Goal: Transaction & Acquisition: Purchase product/service

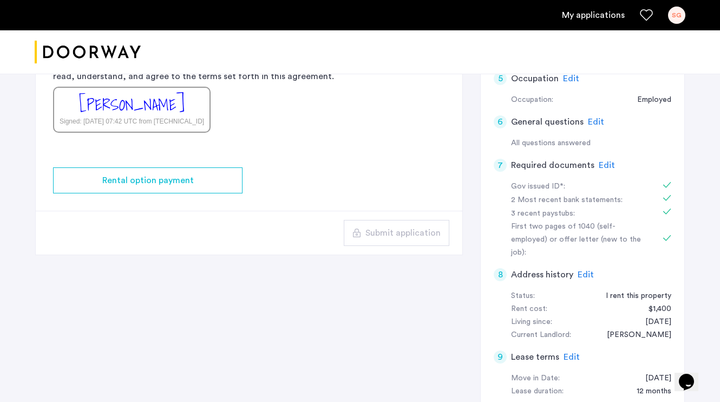
scroll to position [296, 0]
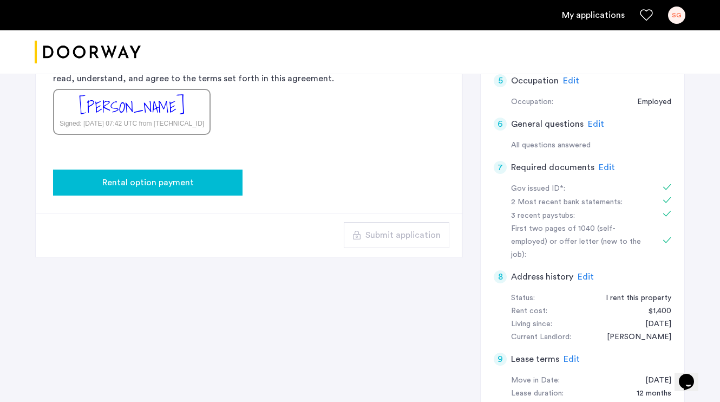
click at [187, 182] on span "Rental option payment" at bounding box center [148, 182] width 92 height 13
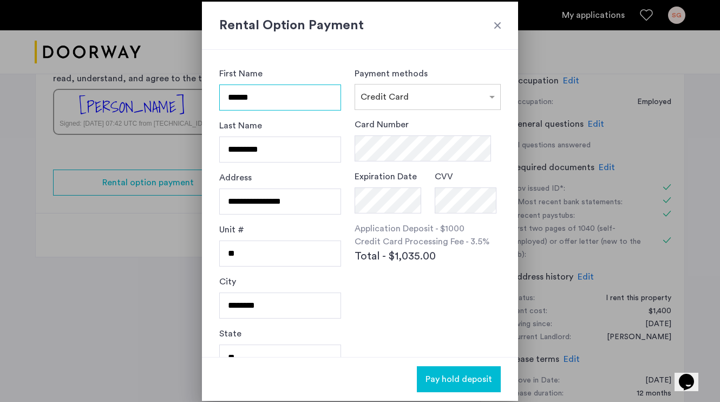
scroll to position [0, 0]
click at [504, 122] on div "**********" at bounding box center [360, 203] width 316 height 307
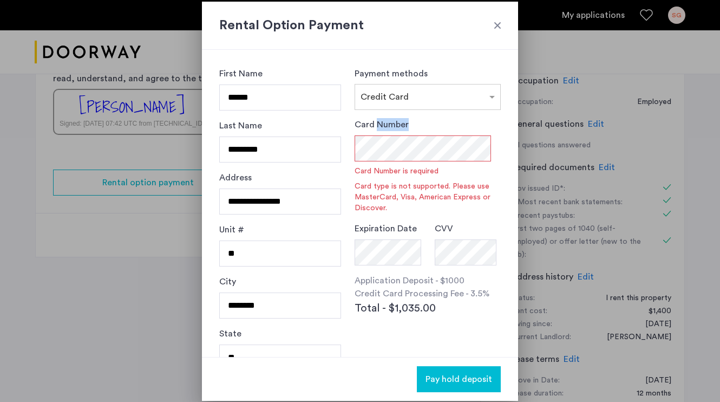
click at [504, 122] on div "**********" at bounding box center [360, 203] width 316 height 307
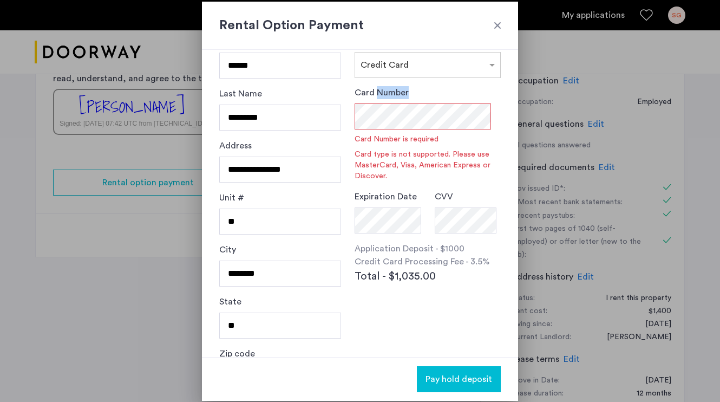
scroll to position [31, 0]
click at [444, 87] on div "Card Number Card Number is required Card type is not supported. Please use Mast…" at bounding box center [428, 134] width 146 height 95
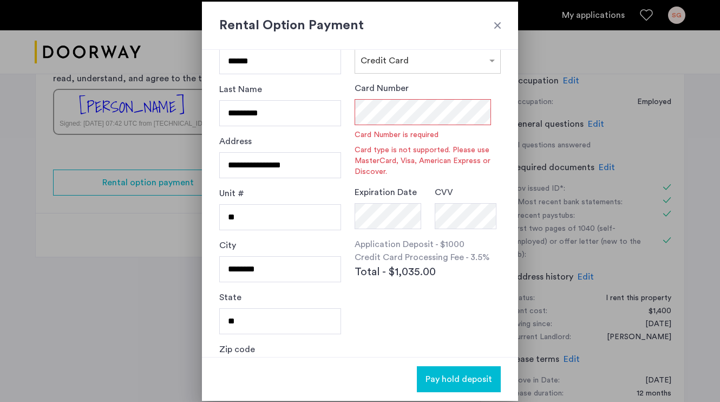
scroll to position [37, 0]
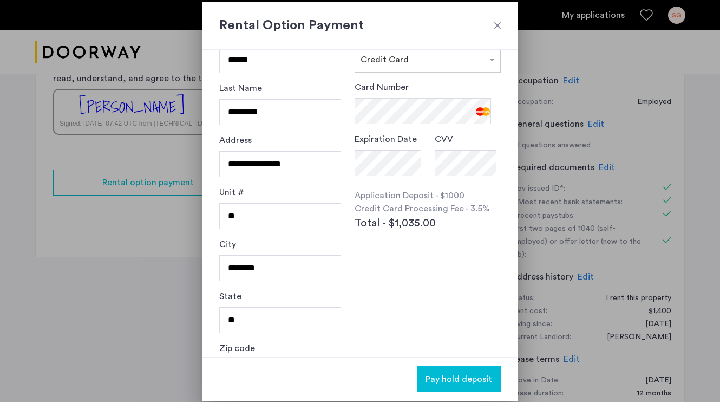
click at [429, 249] on div "Card Number Expiration Date CVV Application Deposit - $1000 Credit Card Process…" at bounding box center [428, 180] width 146 height 199
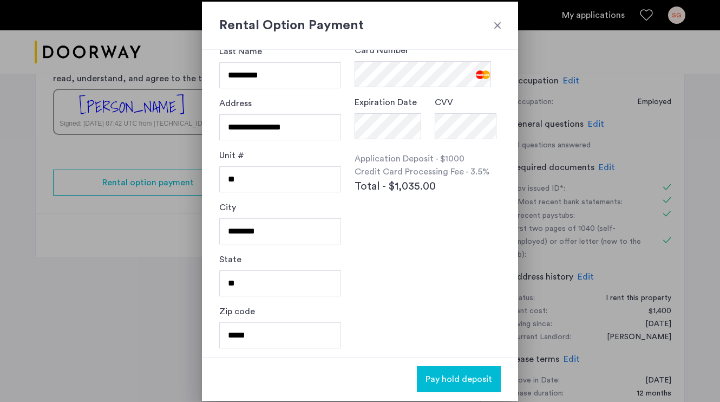
scroll to position [74, 0]
click at [470, 376] on span "Pay hold deposit" at bounding box center [459, 379] width 67 height 13
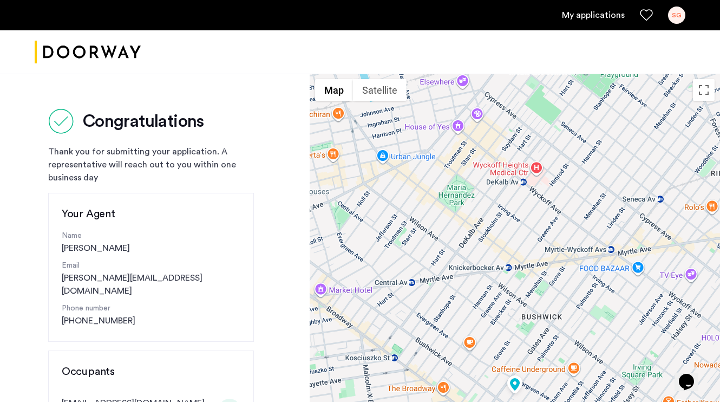
click at [68, 57] on img "Cazamio logo" at bounding box center [88, 52] width 106 height 41
